Goal: Task Accomplishment & Management: Manage account settings

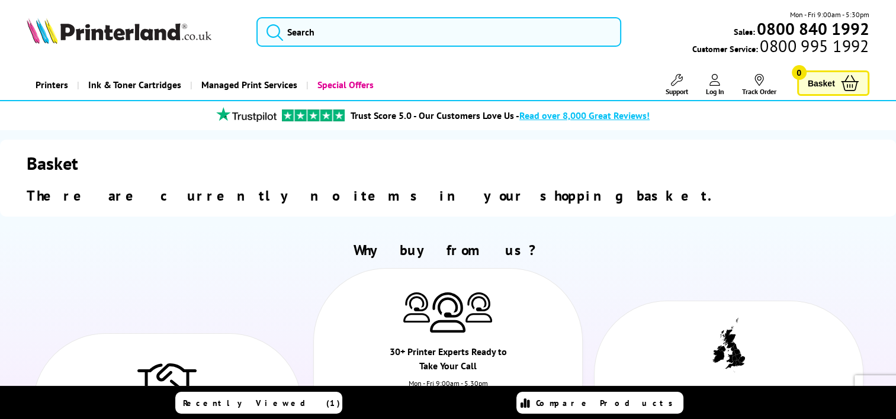
click at [710, 86] on link "Log In" at bounding box center [715, 85] width 18 height 22
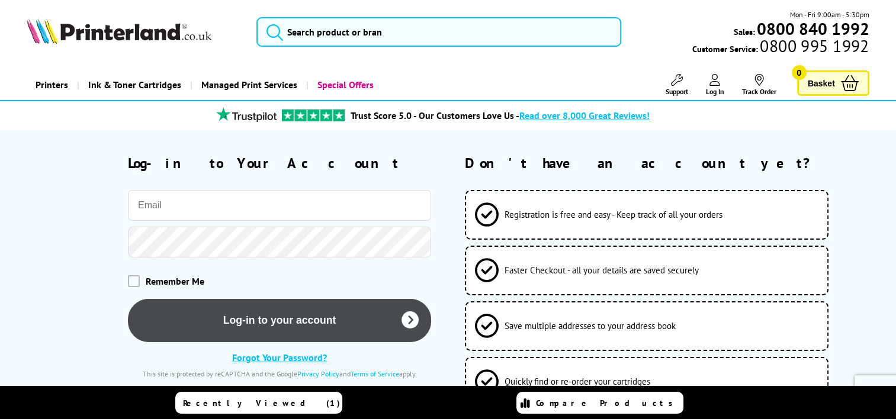
type input "peter@hardmans-law.co.uk"
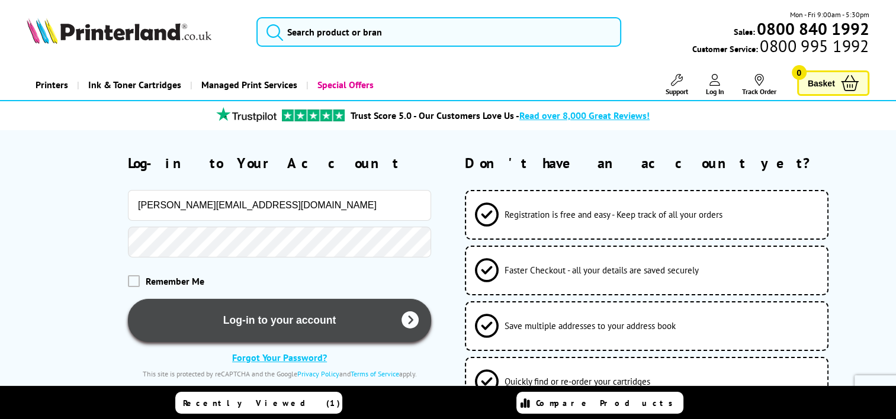
click at [218, 308] on button "Log-in to your account" at bounding box center [279, 320] width 303 height 43
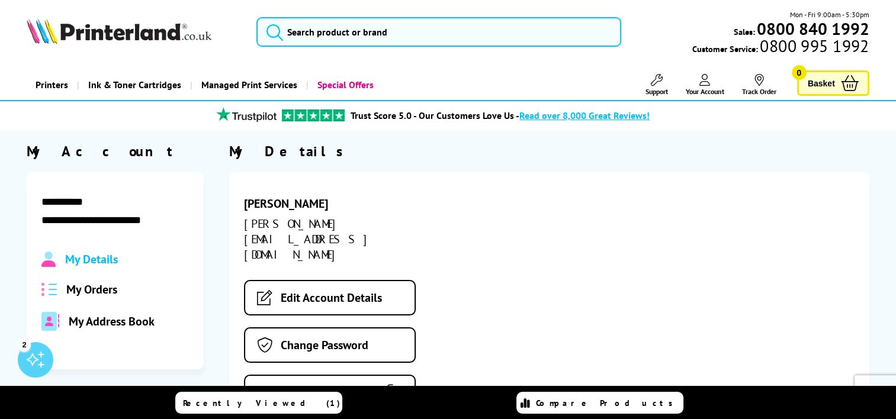
click at [703, 92] on span "Your Account" at bounding box center [704, 91] width 38 height 9
click at [99, 288] on span "My Orders" at bounding box center [91, 289] width 51 height 15
